Goal: Find specific page/section: Find specific page/section

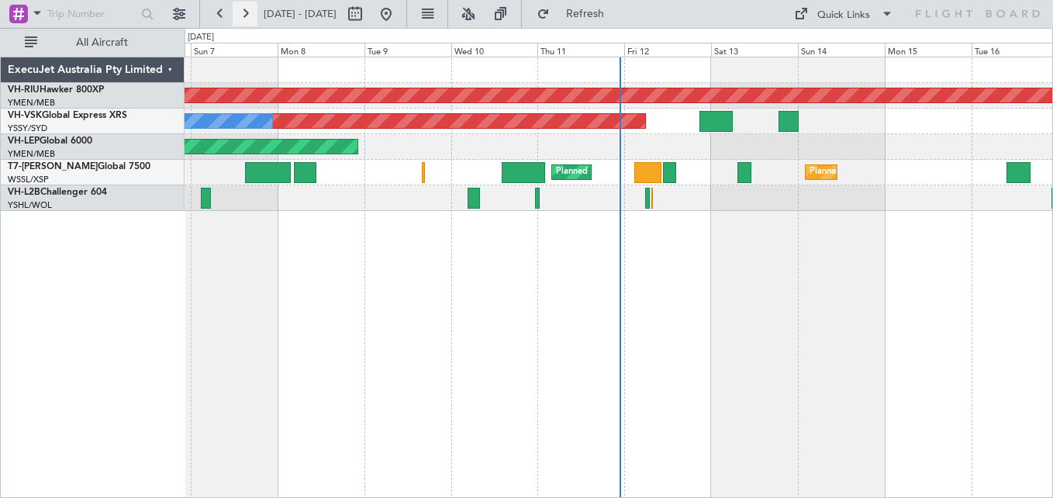
click at [256, 13] on button at bounding box center [245, 14] width 25 height 25
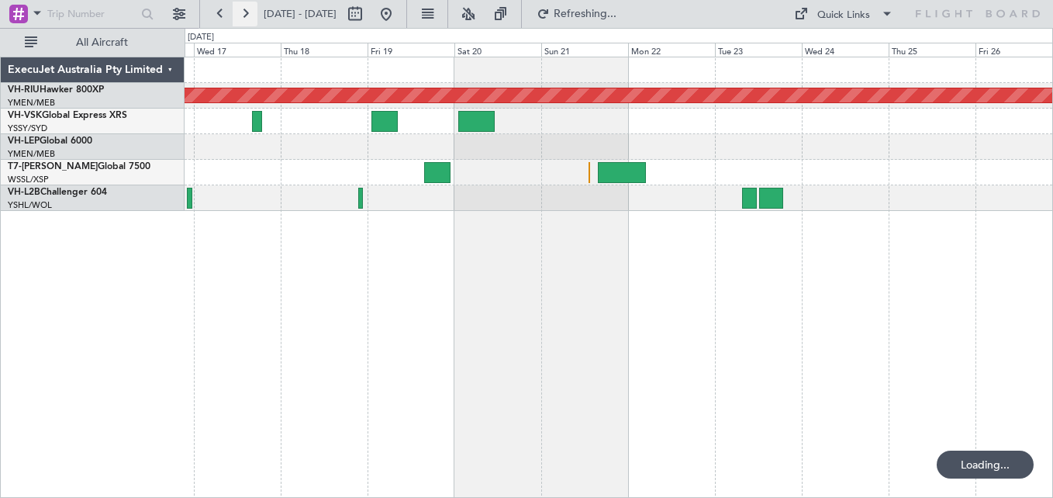
click at [254, 13] on button at bounding box center [245, 14] width 25 height 25
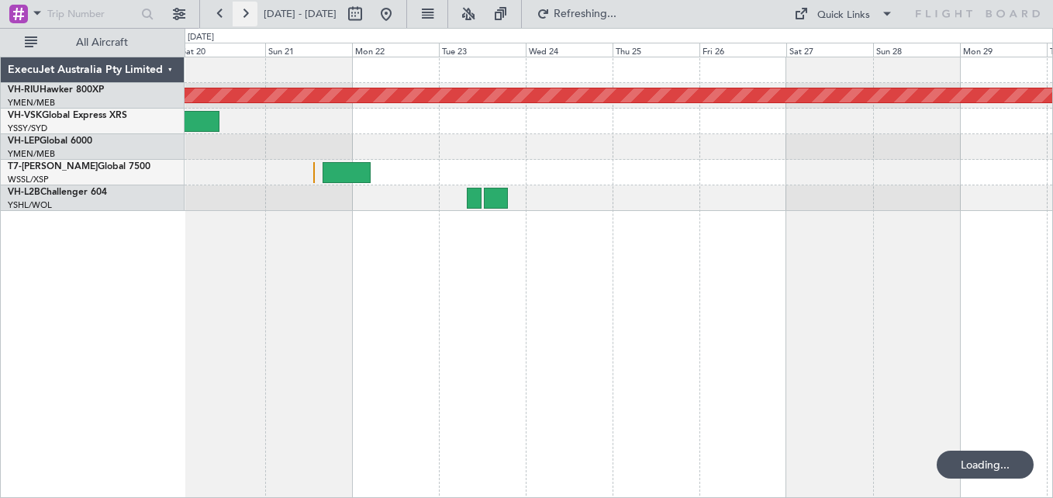
click at [254, 13] on button at bounding box center [245, 14] width 25 height 25
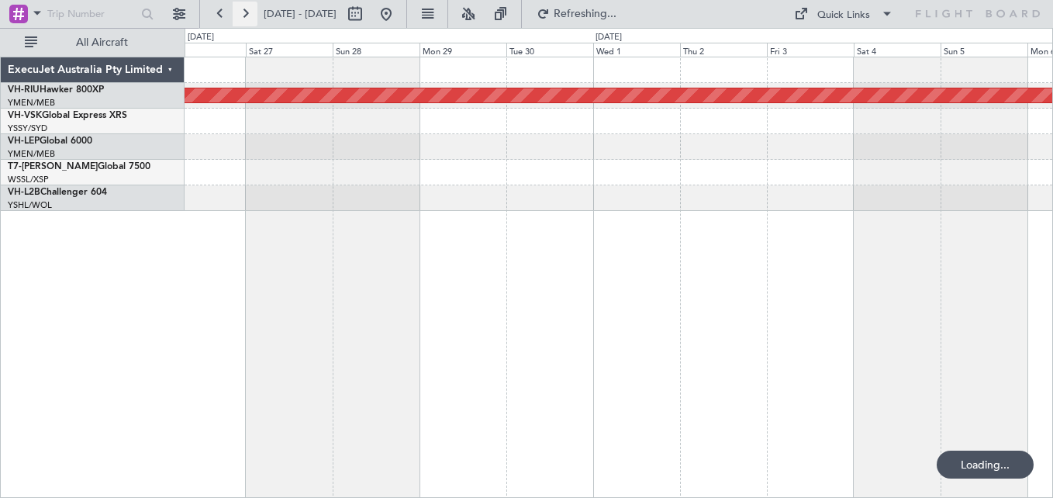
click at [254, 13] on button at bounding box center [245, 14] width 25 height 25
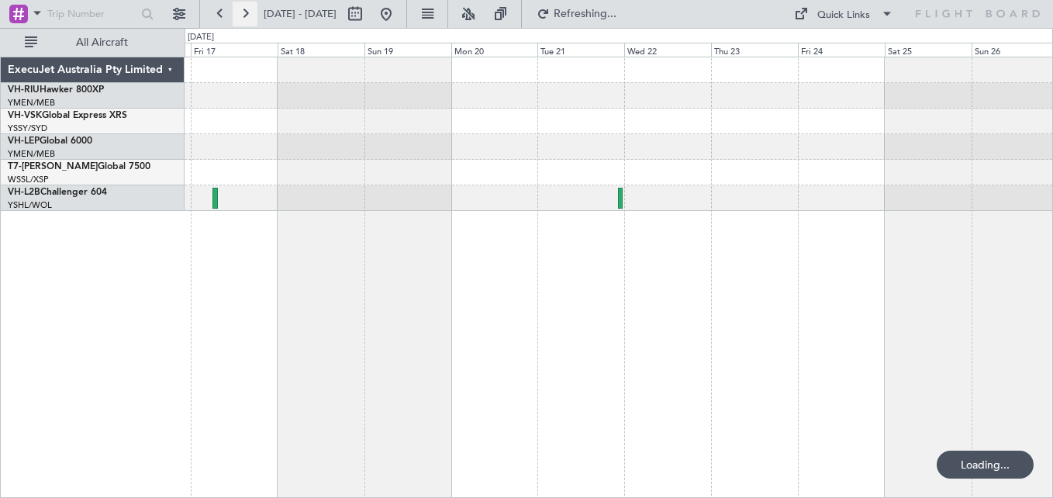
click at [254, 13] on button at bounding box center [245, 14] width 25 height 25
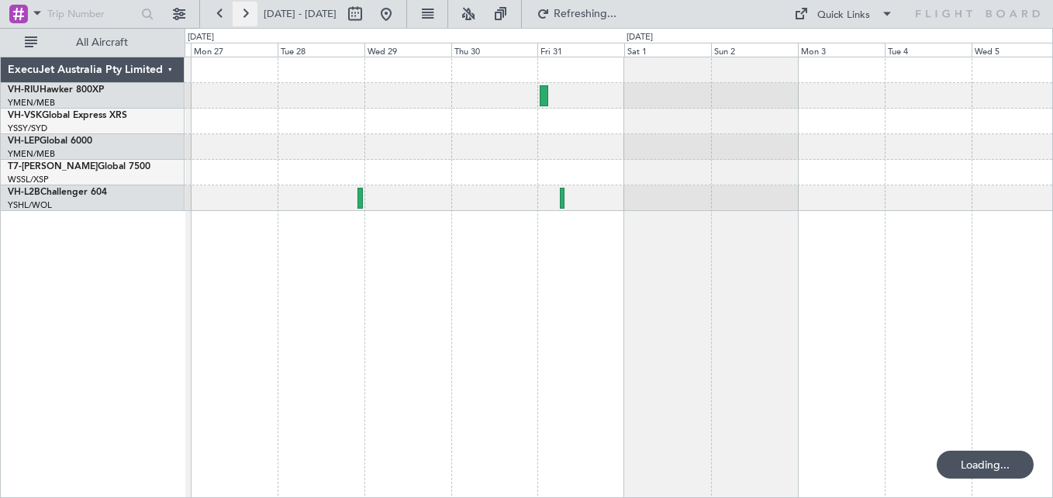
click at [254, 13] on button at bounding box center [245, 14] width 25 height 25
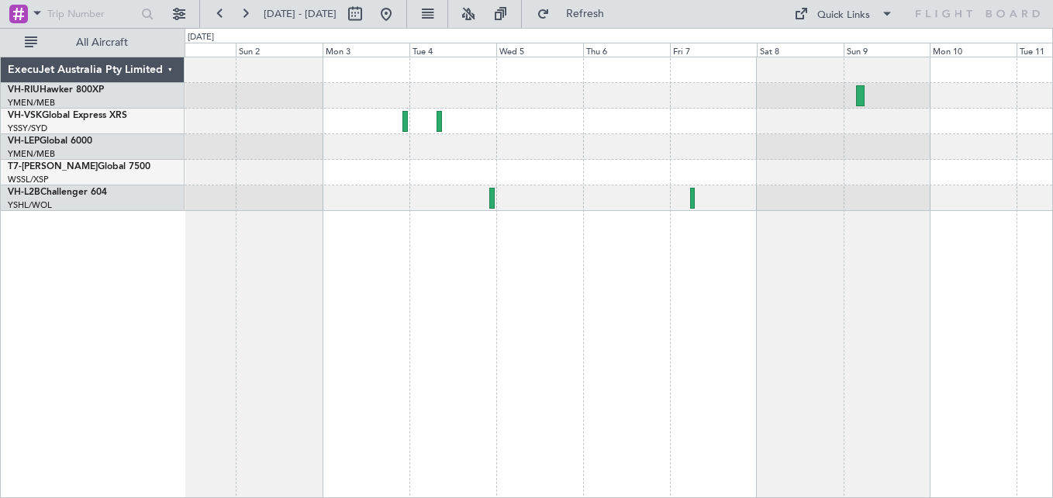
click at [666, 167] on div at bounding box center [617, 133] width 867 height 153
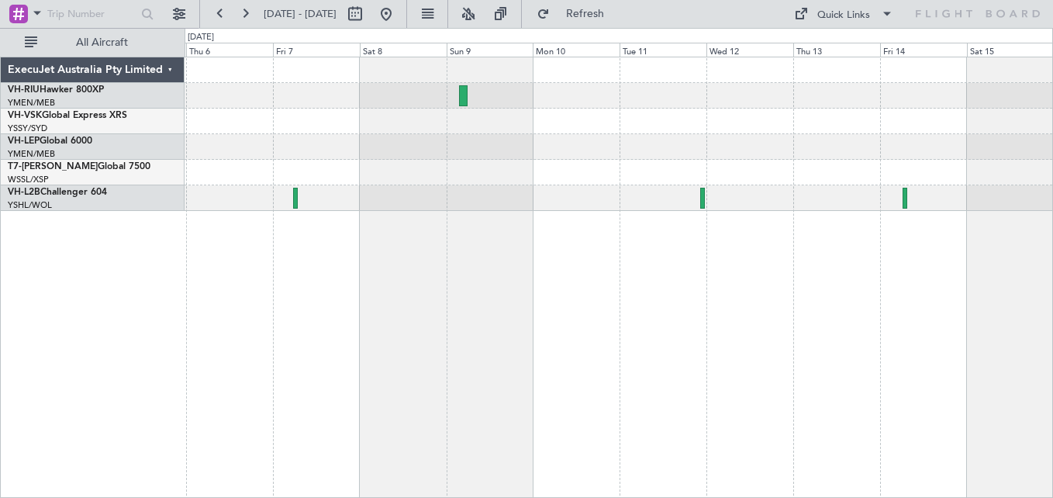
click at [561, 146] on div at bounding box center [617, 133] width 867 height 153
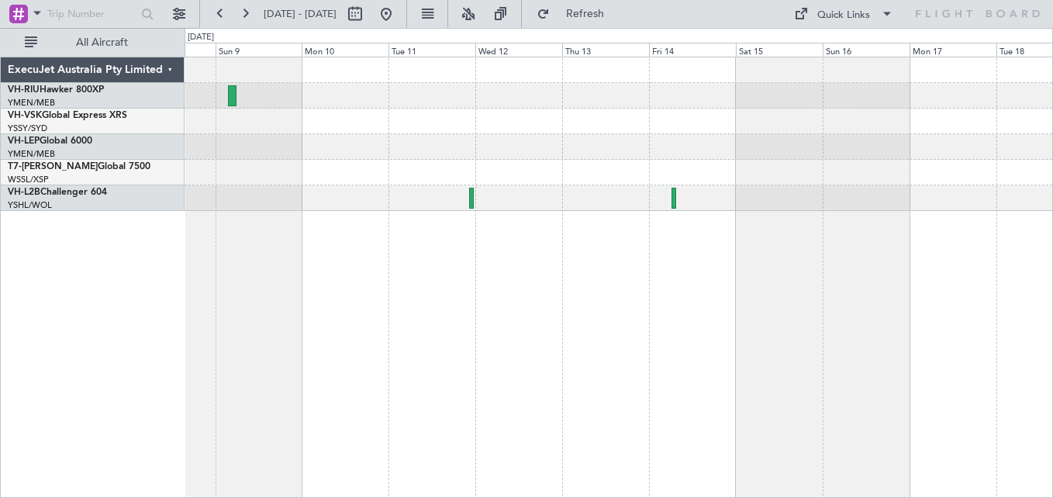
click at [544, 140] on div at bounding box center [617, 147] width 867 height 26
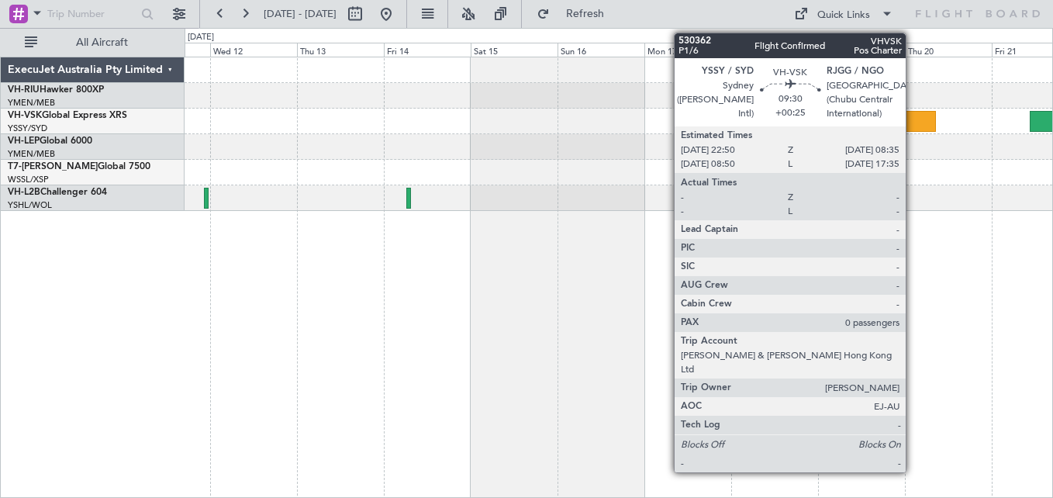
click at [912, 119] on div at bounding box center [918, 121] width 36 height 21
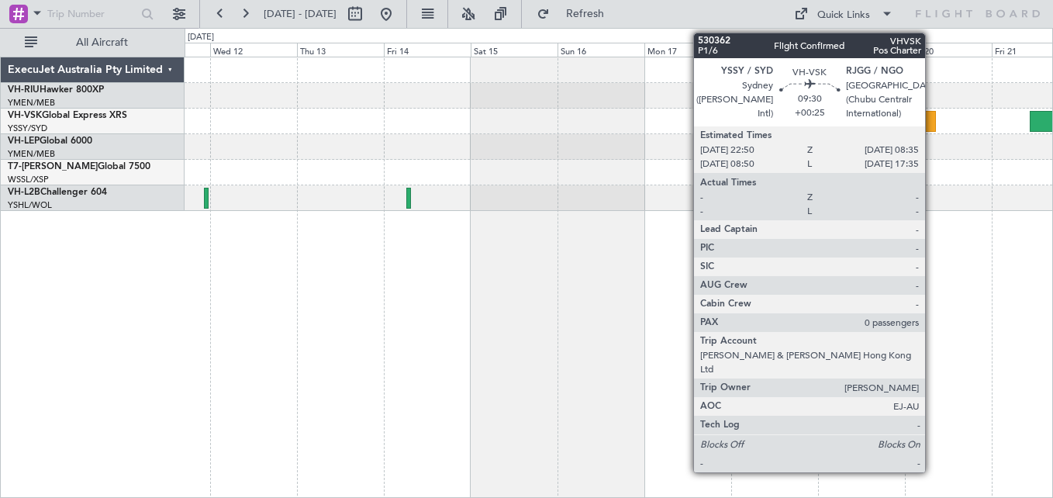
click at [932, 123] on div at bounding box center [918, 121] width 36 height 21
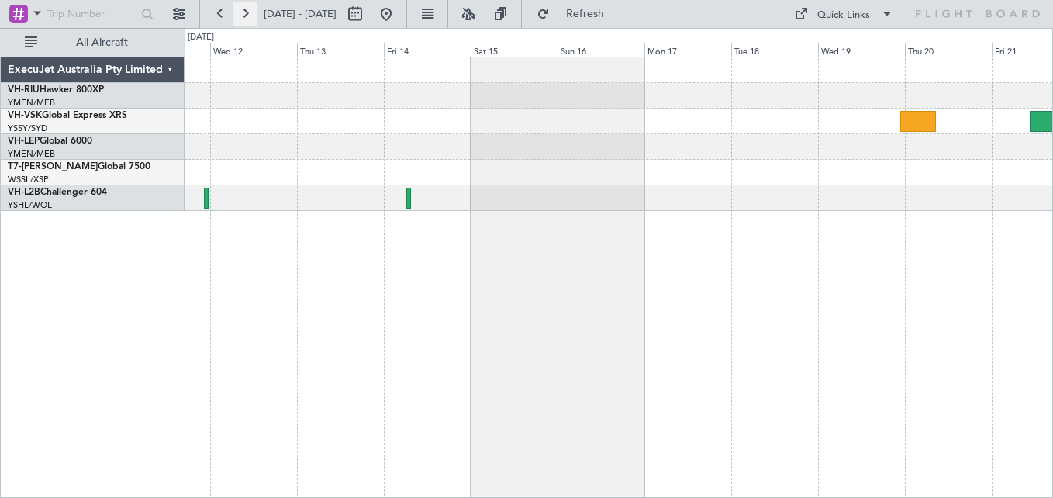
click at [247, 13] on button at bounding box center [245, 14] width 25 height 25
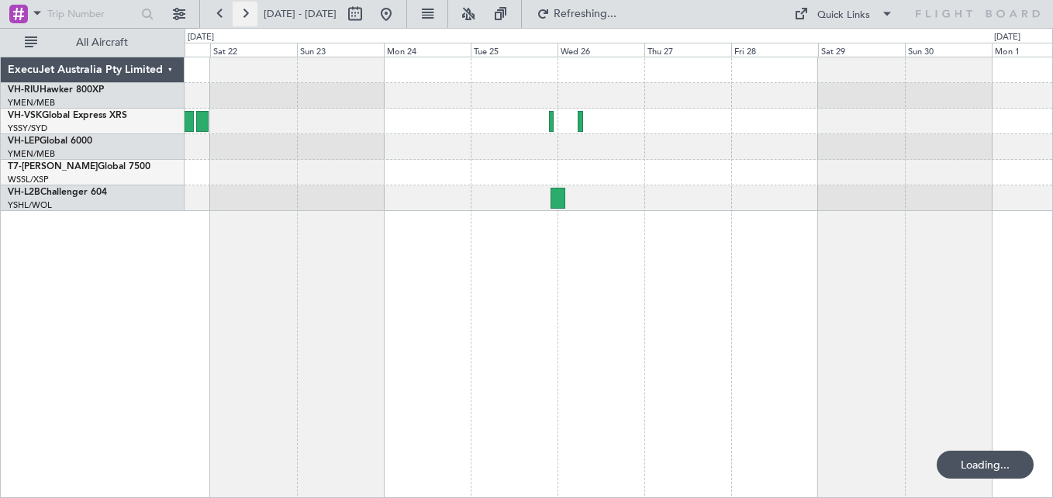
click at [247, 13] on button at bounding box center [245, 14] width 25 height 25
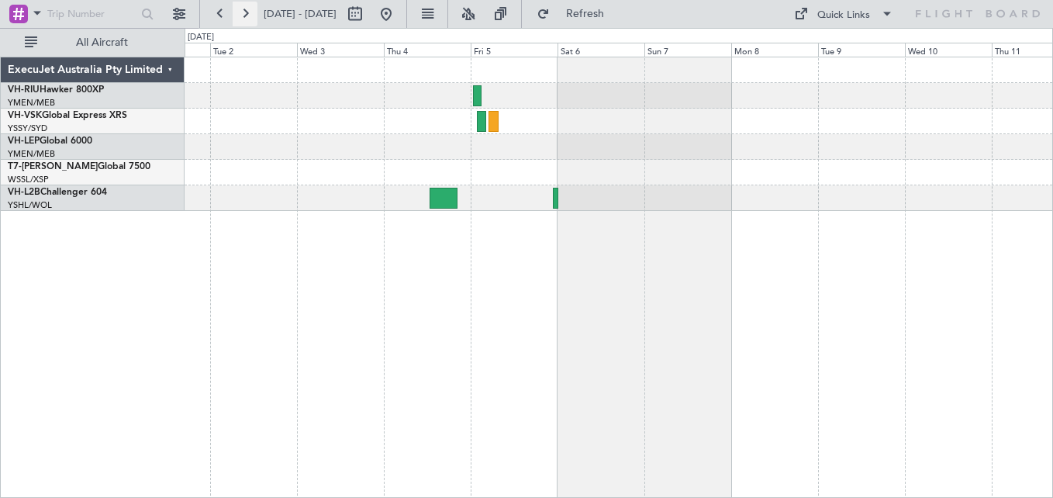
click at [247, 13] on button at bounding box center [245, 14] width 25 height 25
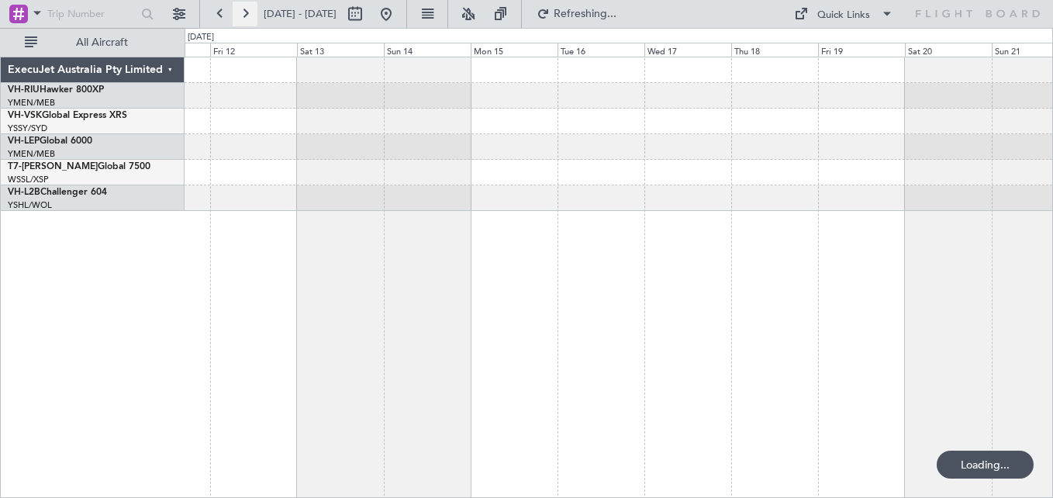
click at [247, 13] on button at bounding box center [245, 14] width 25 height 25
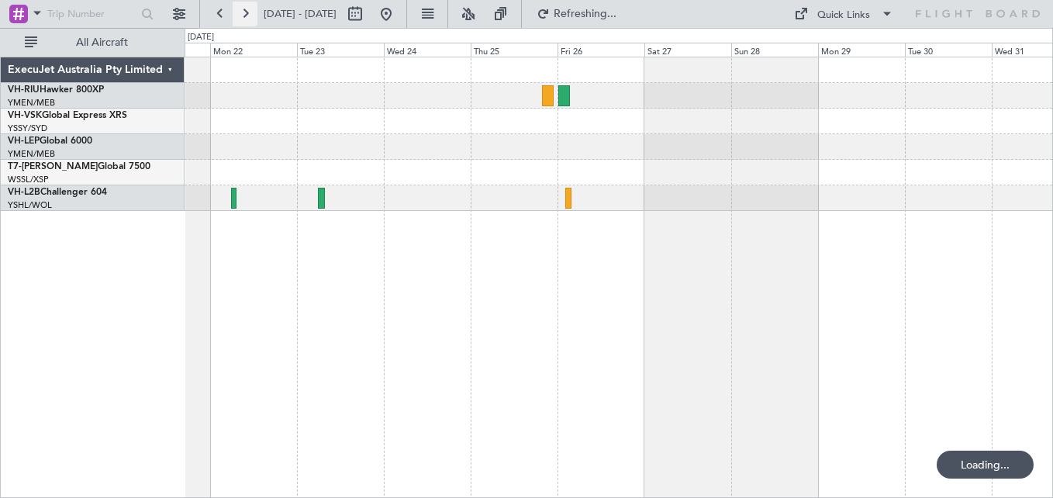
click at [247, 13] on button at bounding box center [245, 14] width 25 height 25
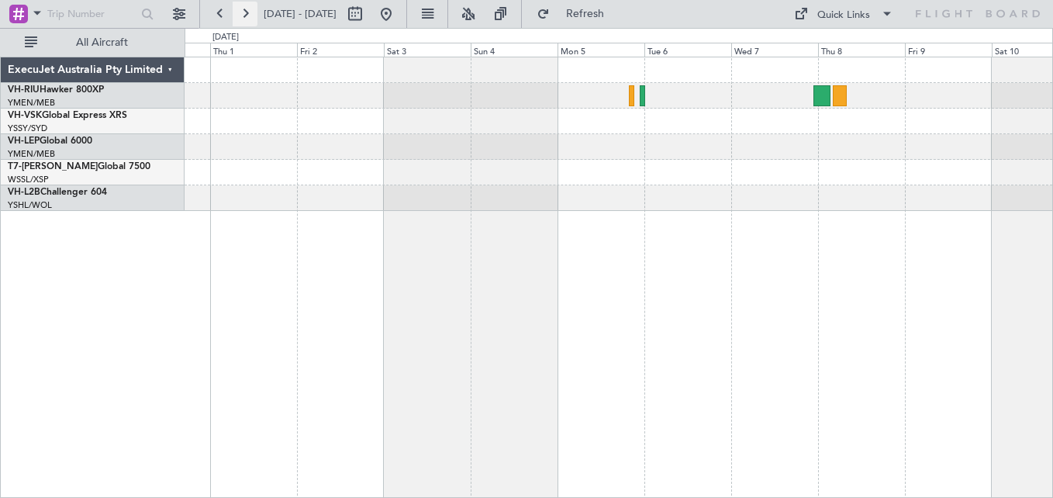
click at [247, 13] on button at bounding box center [245, 14] width 25 height 25
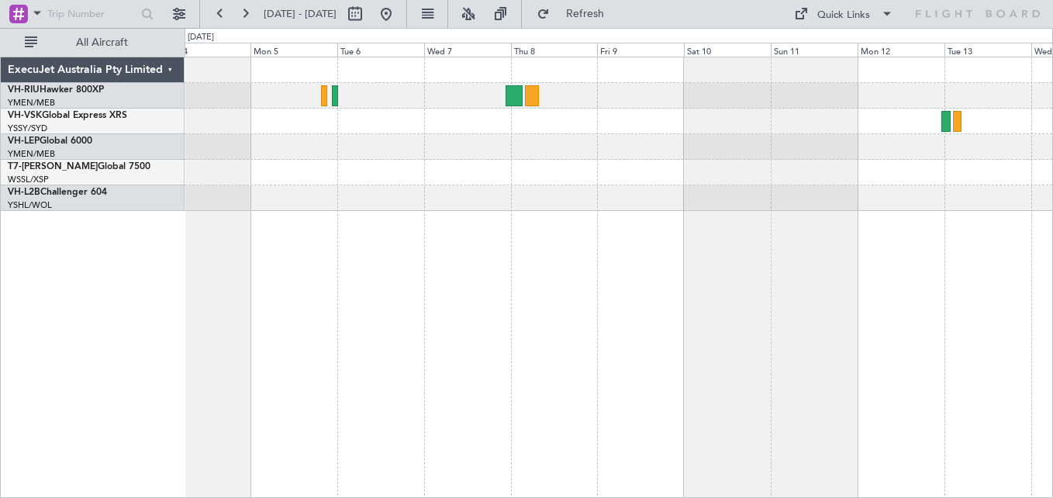
click at [869, 147] on div at bounding box center [617, 133] width 867 height 153
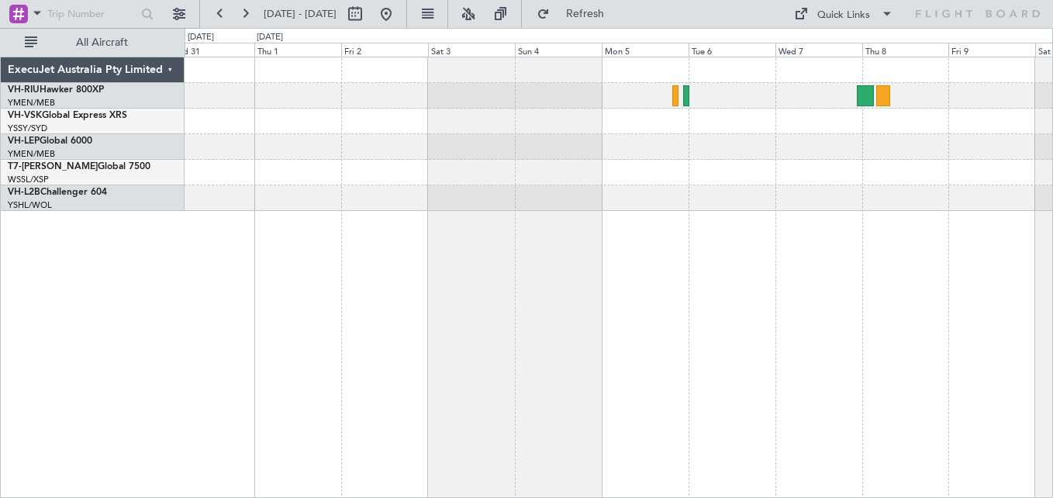
click at [779, 160] on div at bounding box center [617, 133] width 867 height 153
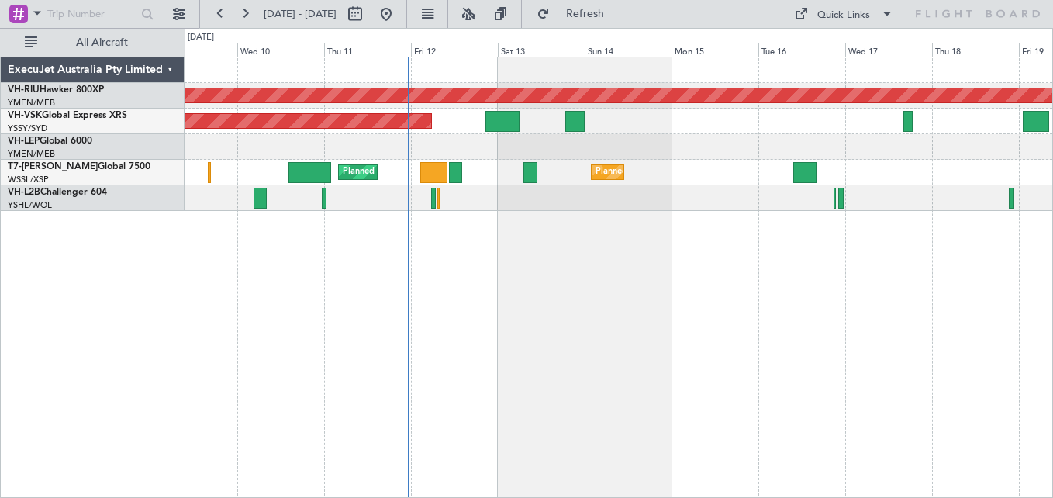
click at [743, 144] on div "Planned Maint [GEOGRAPHIC_DATA] ([GEOGRAPHIC_DATA]) Unplanned Maint Sydney ([PE…" at bounding box center [617, 133] width 867 height 153
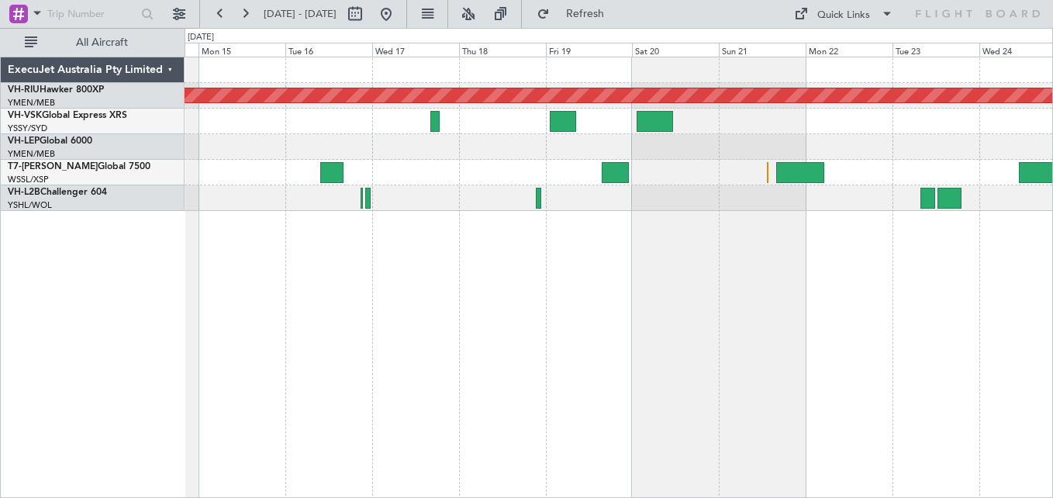
click at [298, 150] on div at bounding box center [617, 147] width 867 height 26
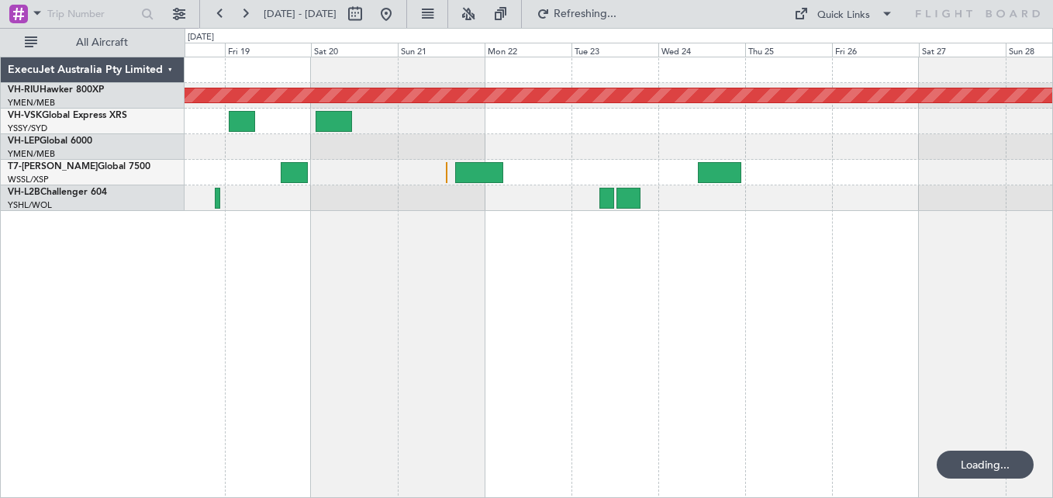
click at [552, 160] on div "Planned Maint Melbourne (Essendon)" at bounding box center [617, 133] width 867 height 153
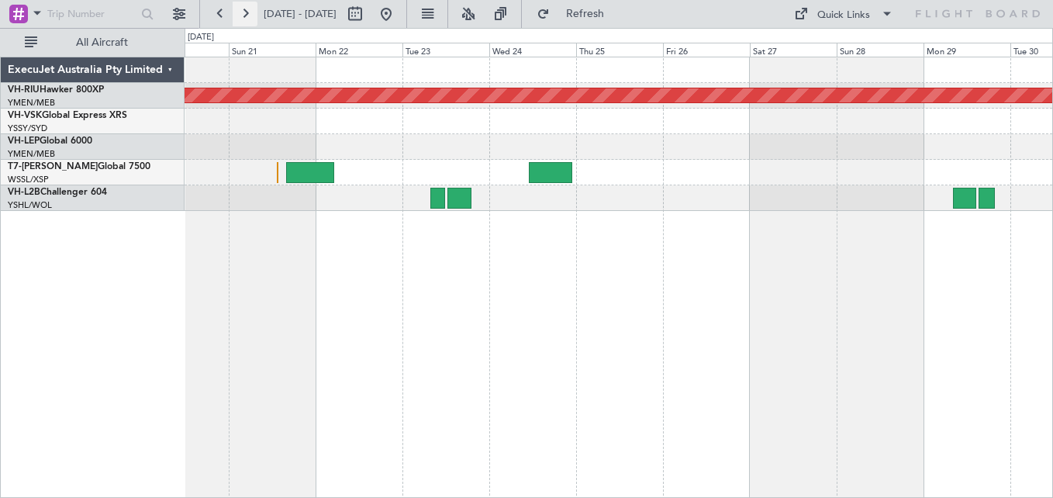
click at [248, 11] on button at bounding box center [245, 14] width 25 height 25
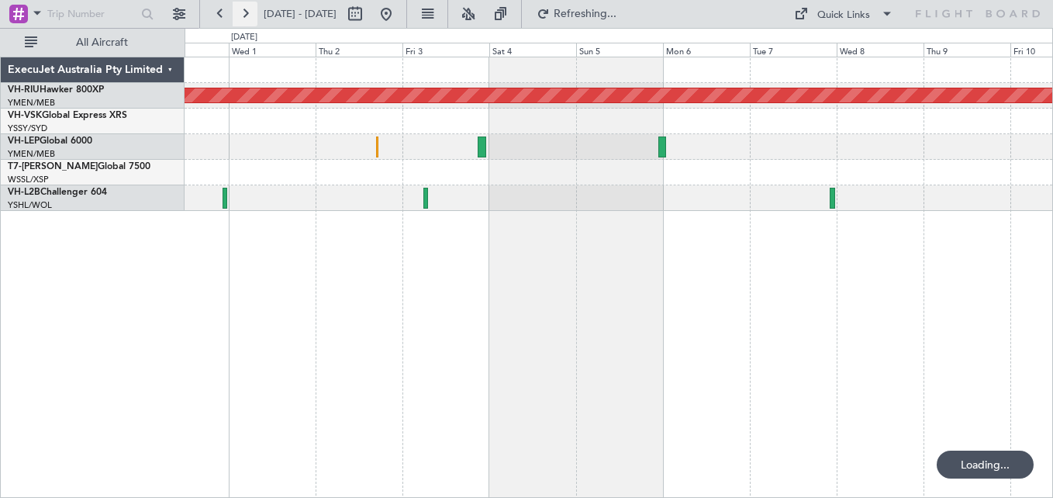
click at [248, 11] on button at bounding box center [245, 14] width 25 height 25
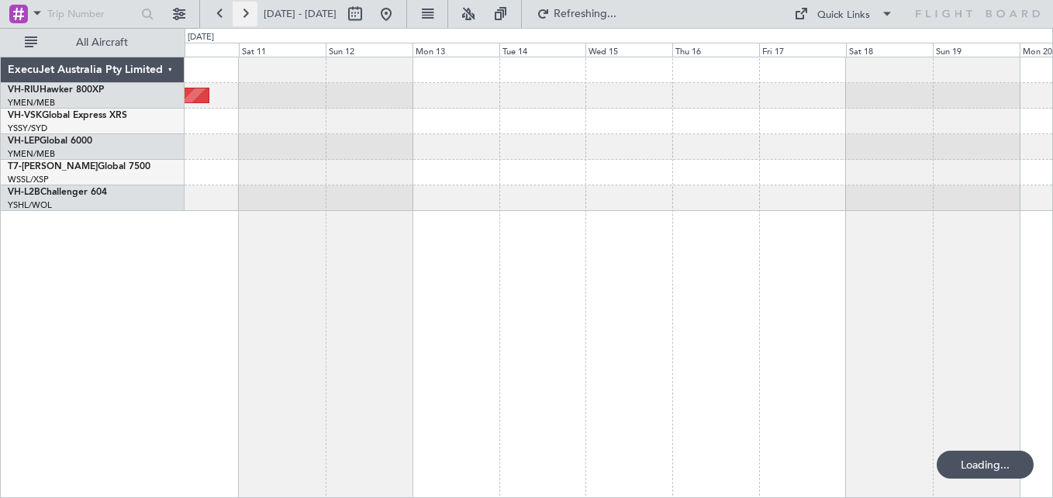
click at [248, 11] on button at bounding box center [245, 14] width 25 height 25
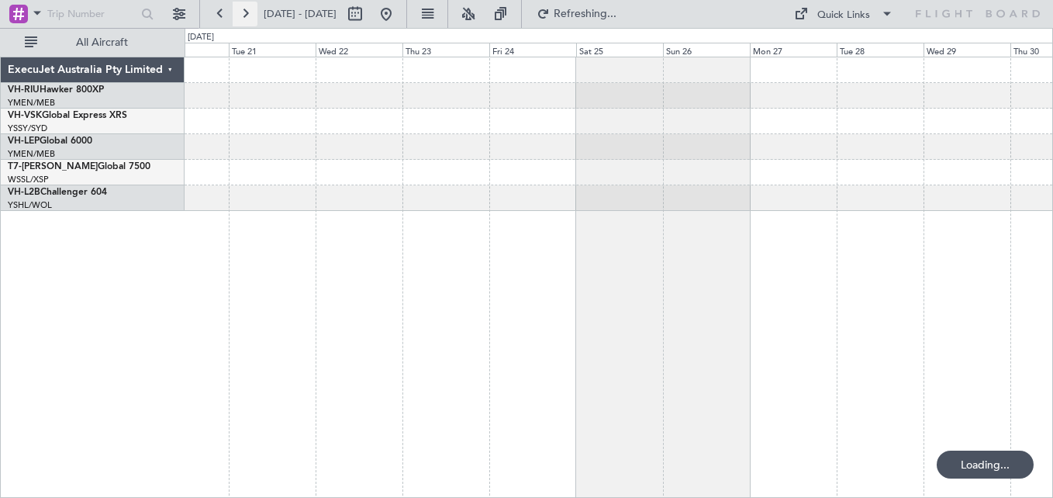
click at [248, 11] on button at bounding box center [245, 14] width 25 height 25
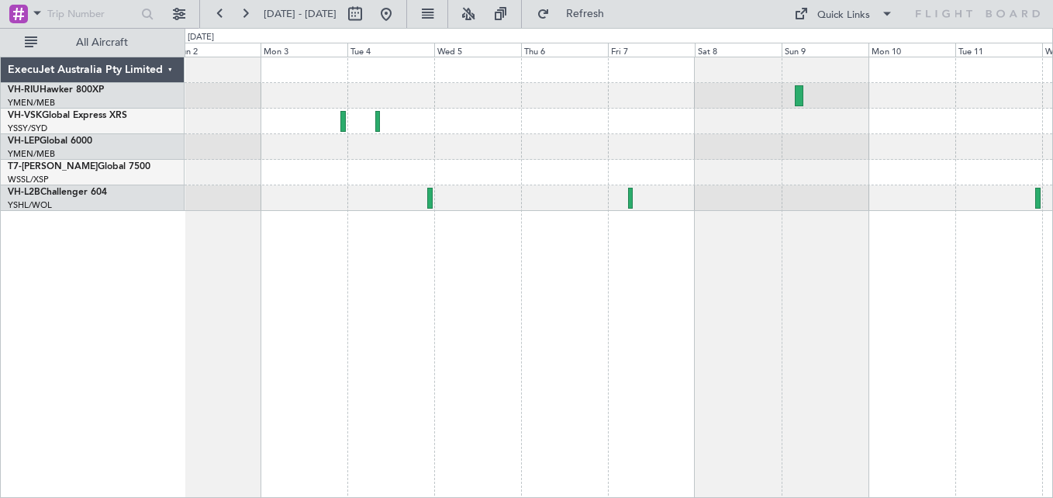
click at [112, 147] on div "ExecuJet Australia Pty Limited VH-RIU Hawker 800XP YMEN/MEB Melbourne (Essendon…" at bounding box center [526, 263] width 1053 height 470
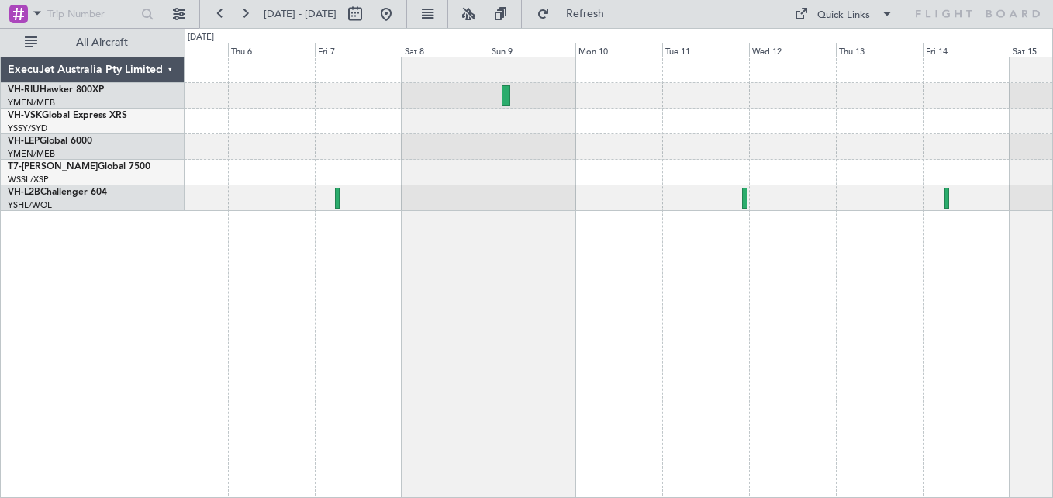
click at [477, 130] on div at bounding box center [617, 122] width 867 height 26
